Goal: Check status: Check status

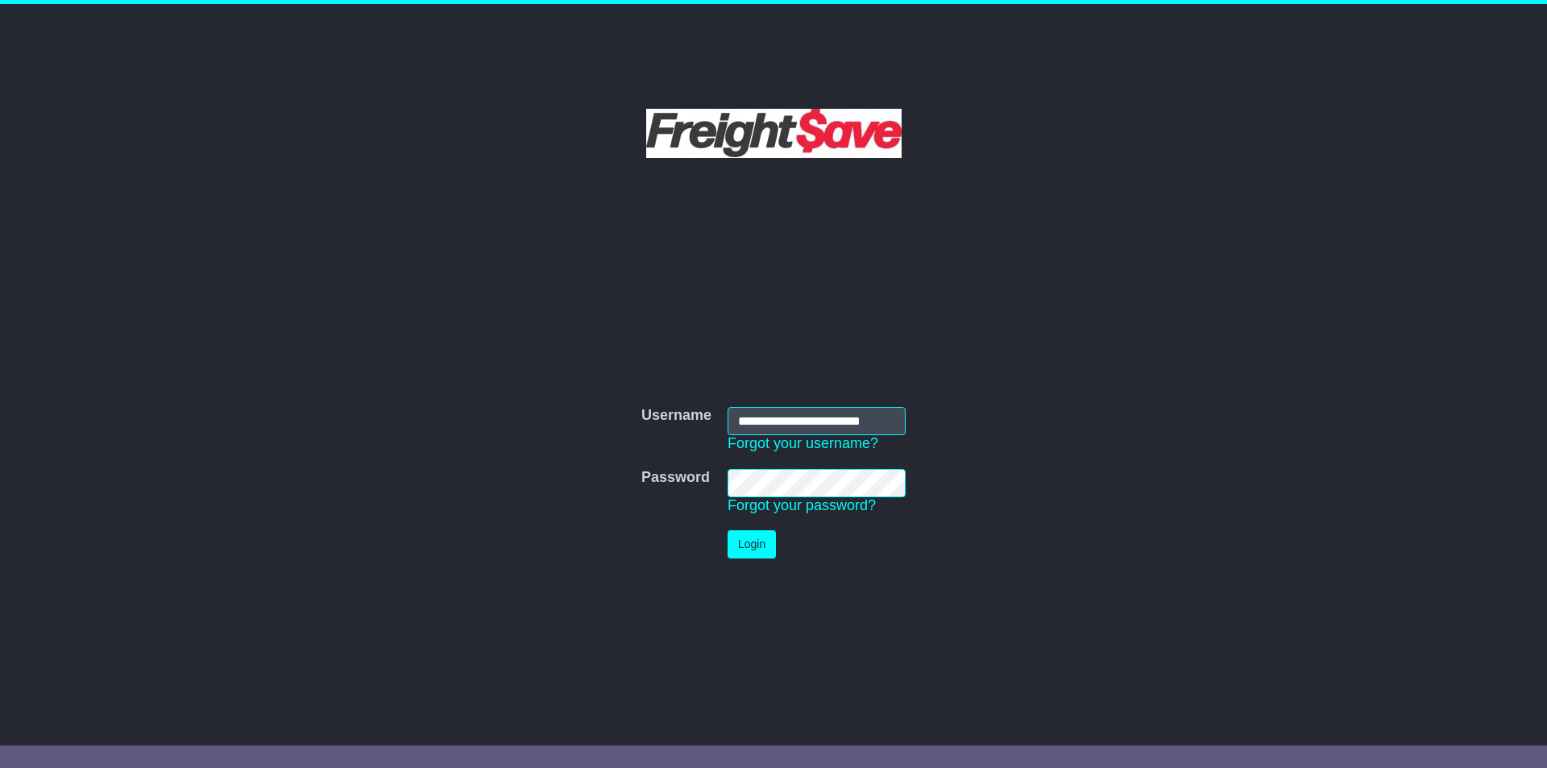
click at [750, 549] on button "Login" at bounding box center [751, 544] width 48 height 28
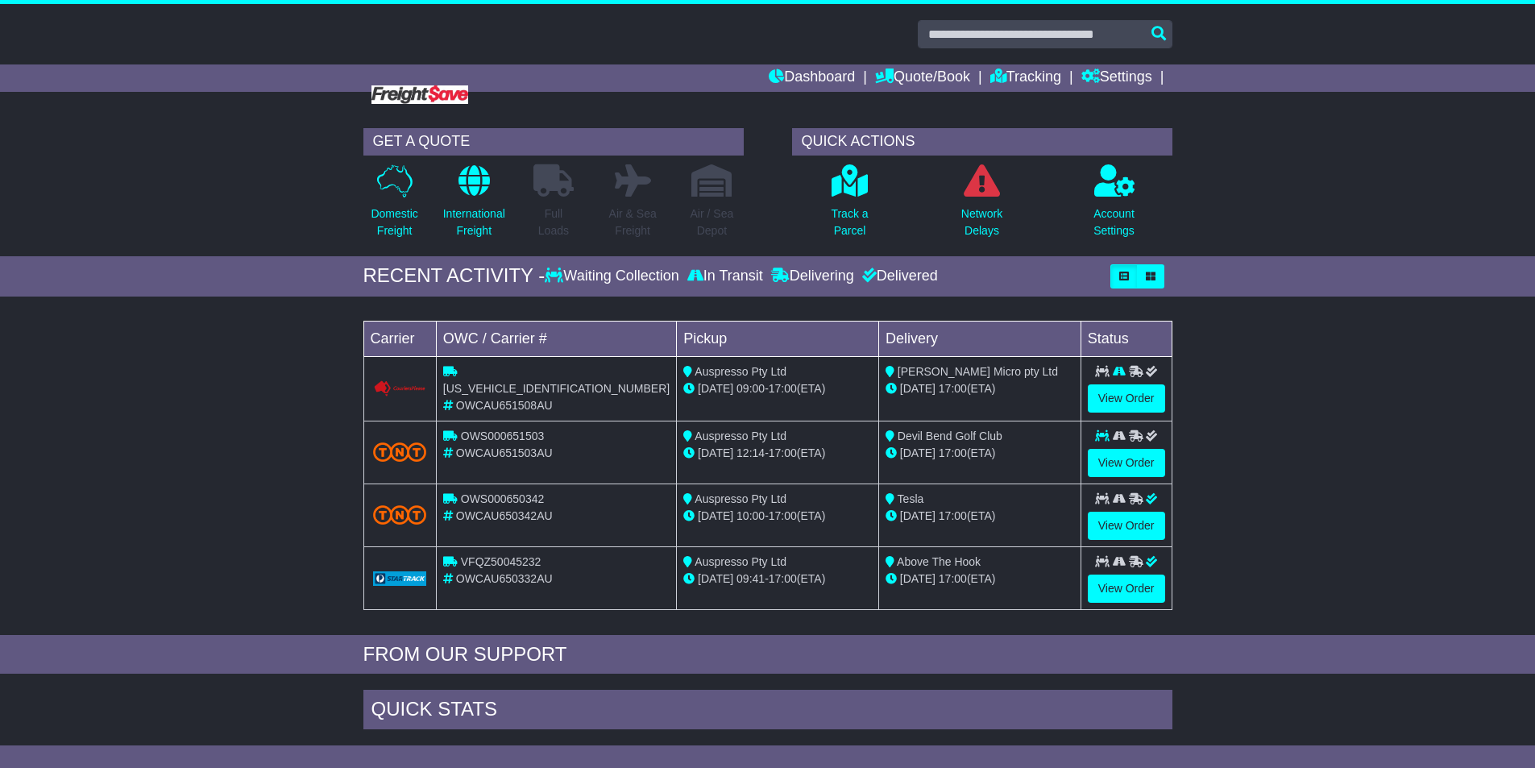
click at [842, 287] on div "RECENT ACTIVITY - Waiting Collection In Transit Delivering Delivered" at bounding box center [767, 276] width 809 height 24
click at [1006, 63] on div at bounding box center [767, 62] width 1535 height 116
click at [1029, 75] on link "Tracking" at bounding box center [1025, 77] width 71 height 27
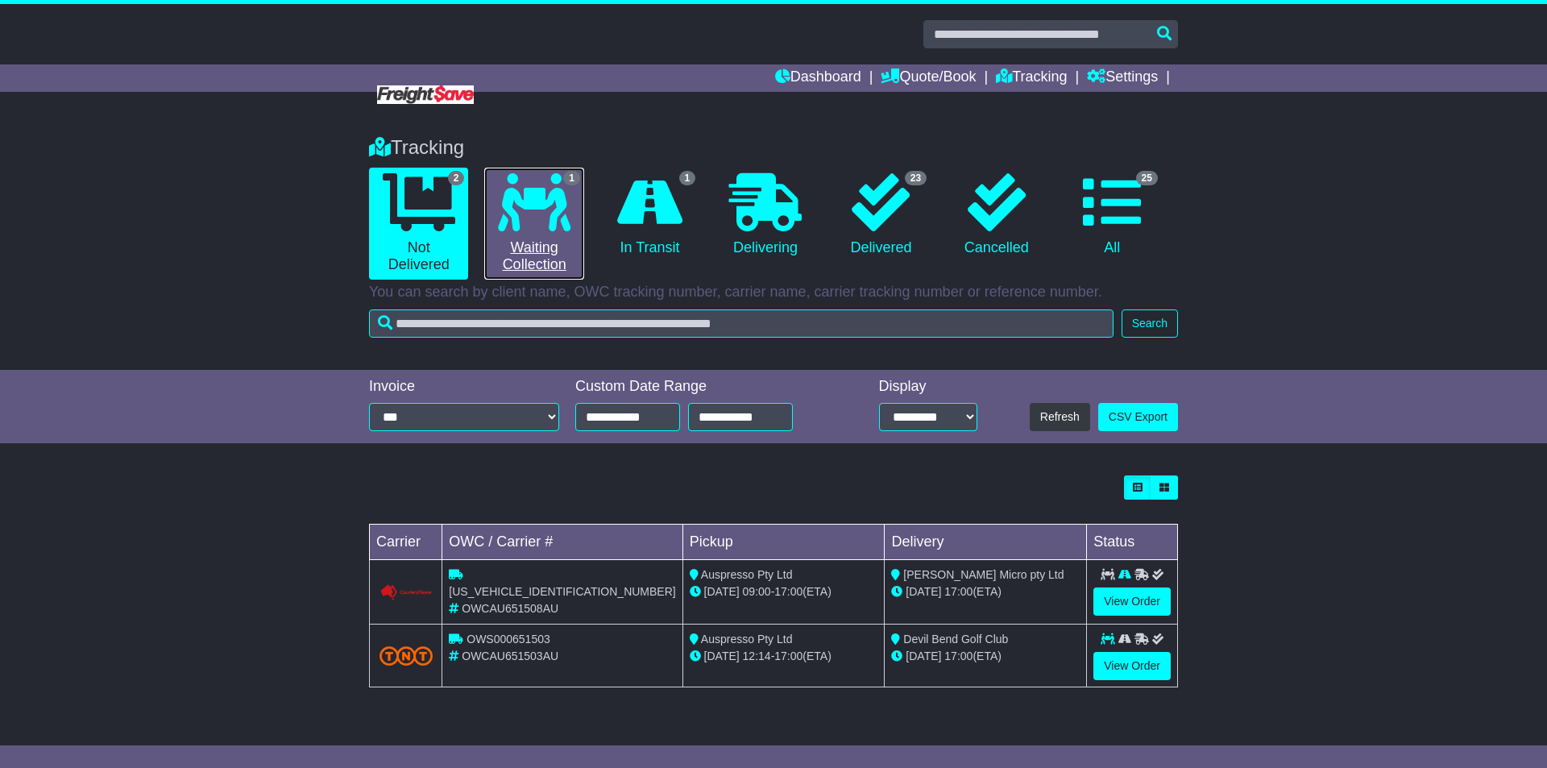
click at [514, 247] on link "1 Waiting Collection" at bounding box center [533, 224] width 99 height 112
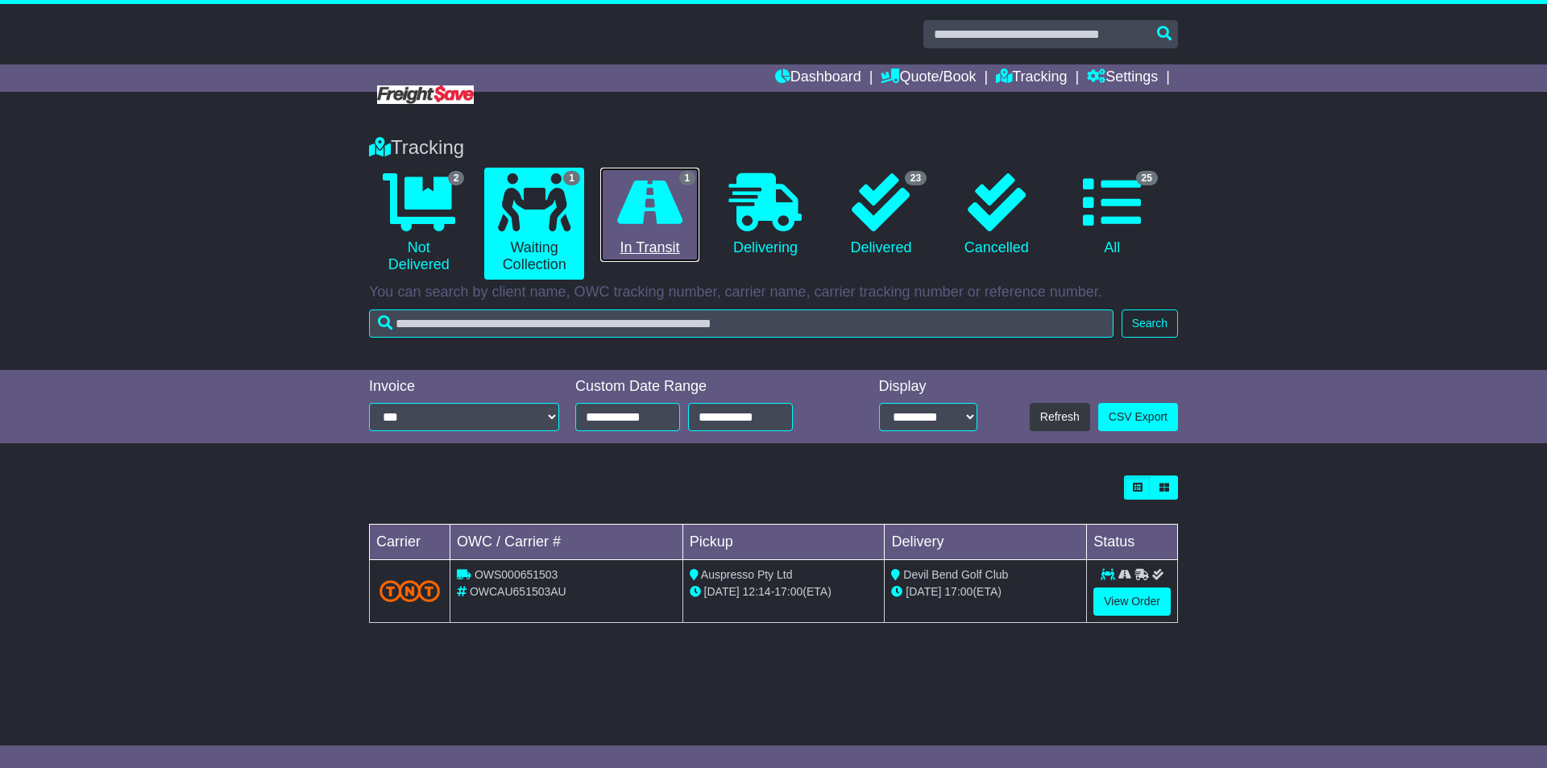
click at [634, 234] on link "1 In Transit" at bounding box center [649, 215] width 99 height 95
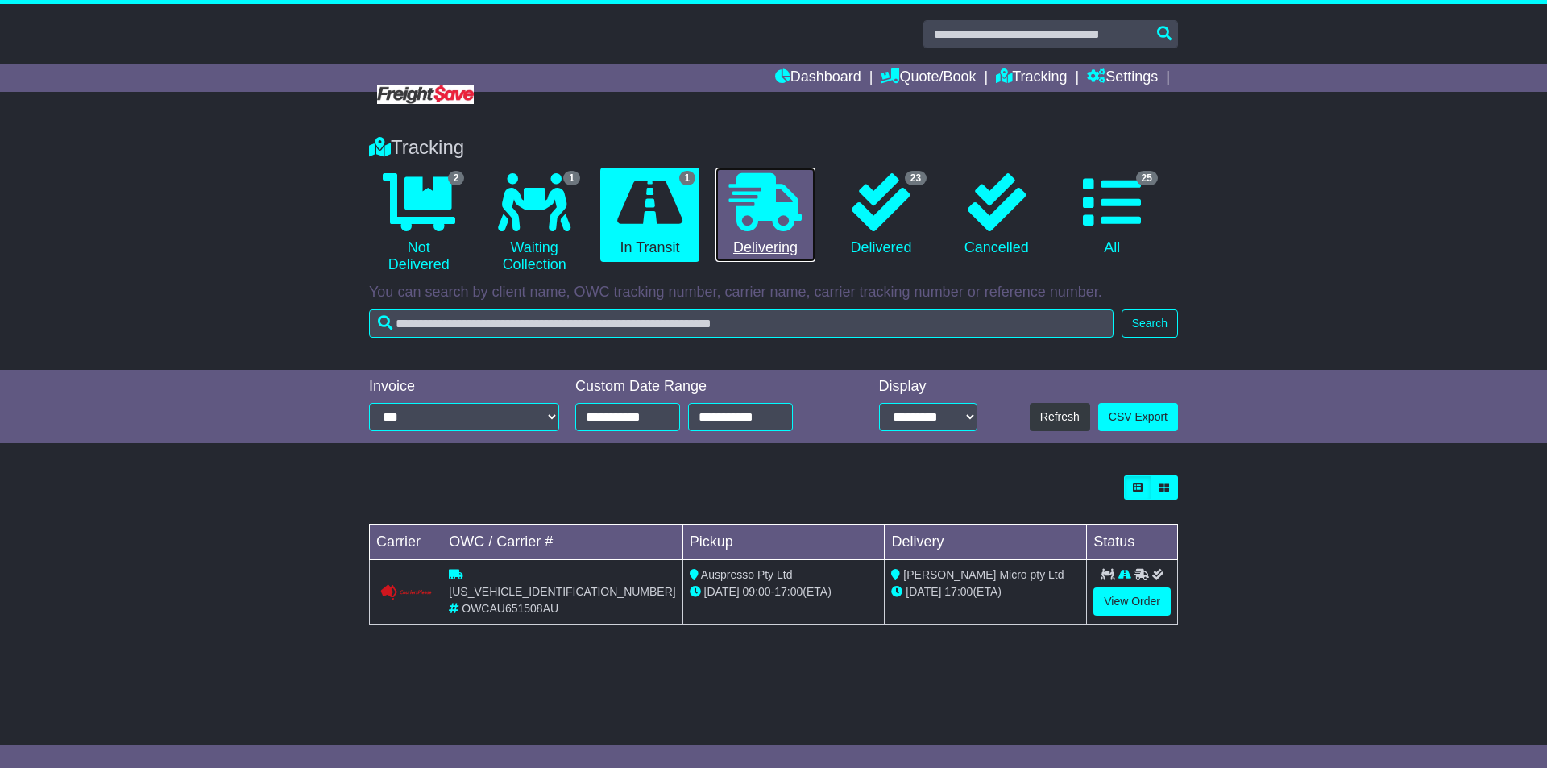
click at [752, 223] on icon at bounding box center [765, 202] width 73 height 58
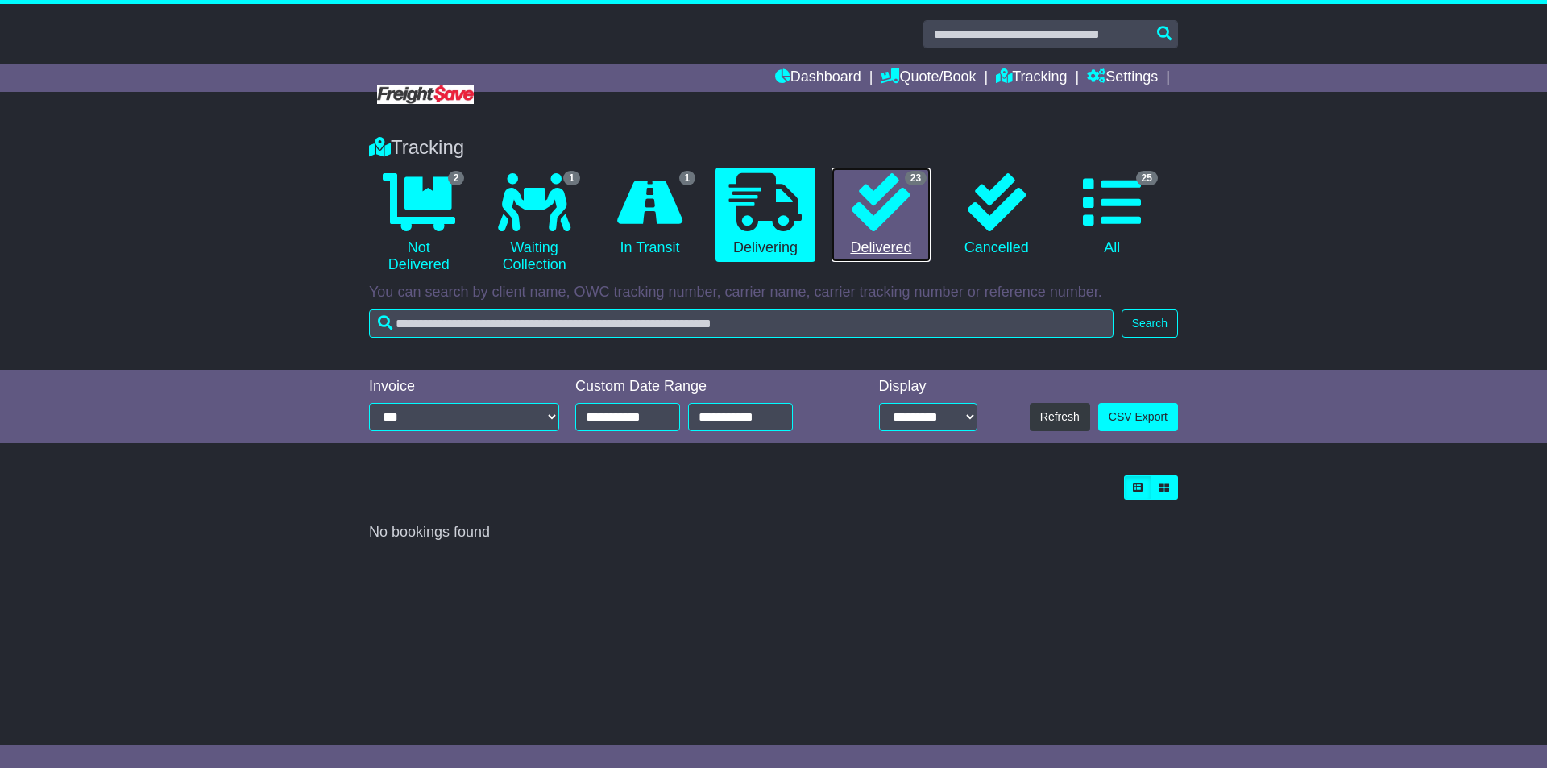
click at [881, 222] on icon at bounding box center [881, 202] width 58 height 58
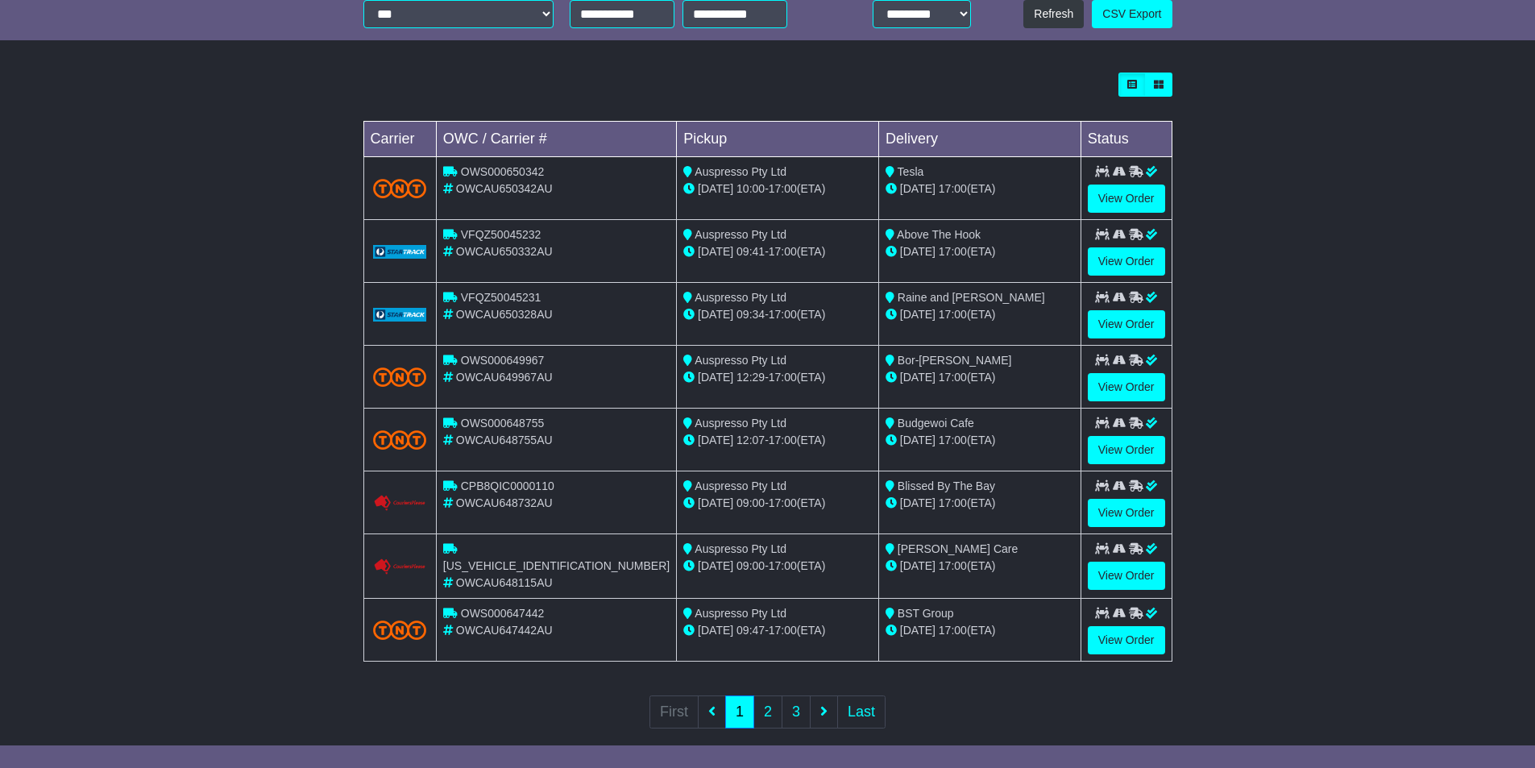
scroll to position [424, 0]
